Goal: Use online tool/utility: Utilize a website feature to perform a specific function

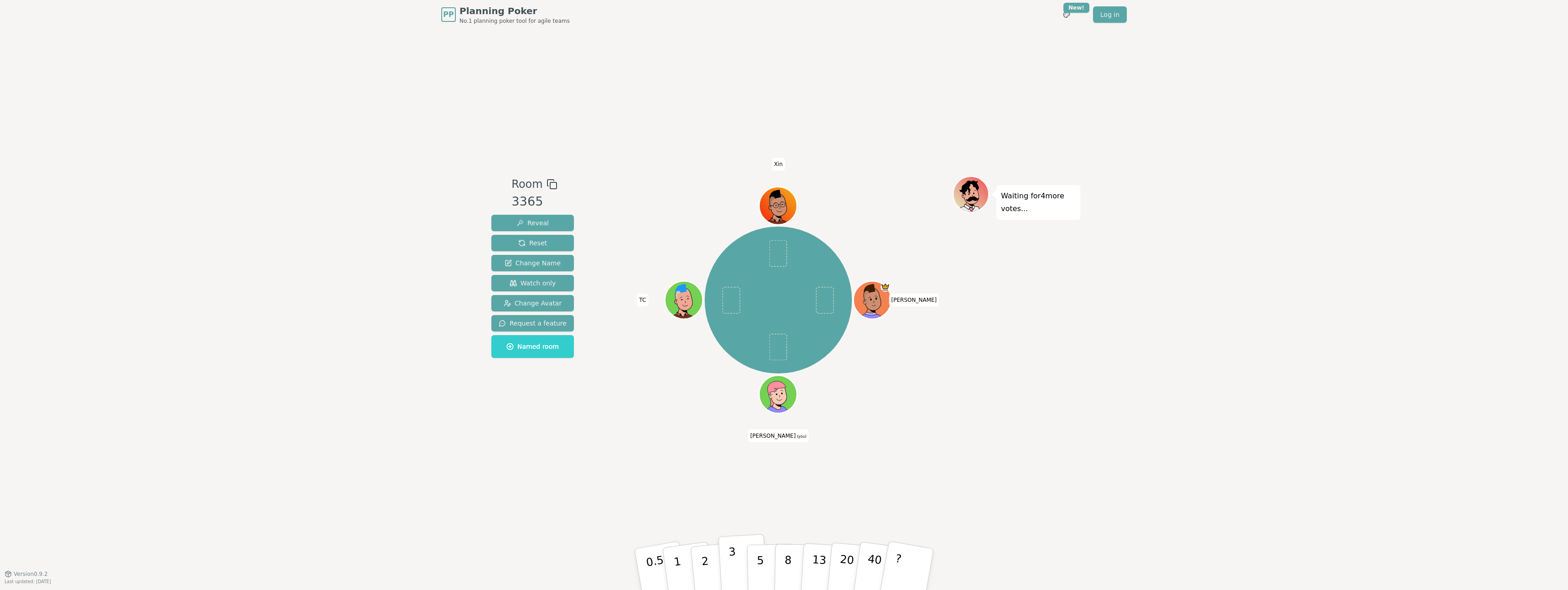
click at [741, 563] on button "3" at bounding box center [743, 569] width 50 height 71
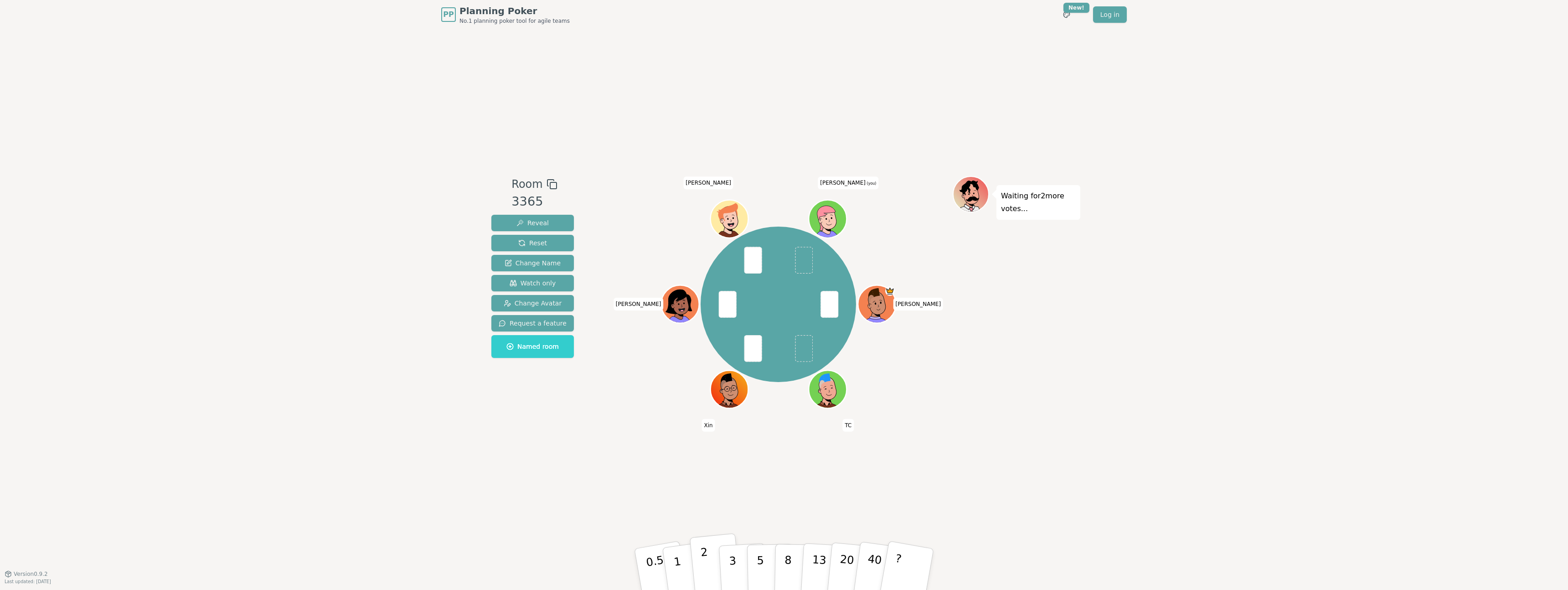
click at [707, 552] on button "2" at bounding box center [715, 569] width 52 height 72
click at [705, 558] on p "2" at bounding box center [705, 571] width 12 height 50
click at [681, 560] on button "1" at bounding box center [688, 569] width 54 height 74
click at [732, 555] on p "3" at bounding box center [733, 571] width 10 height 50
